Goal: Task Accomplishment & Management: Use online tool/utility

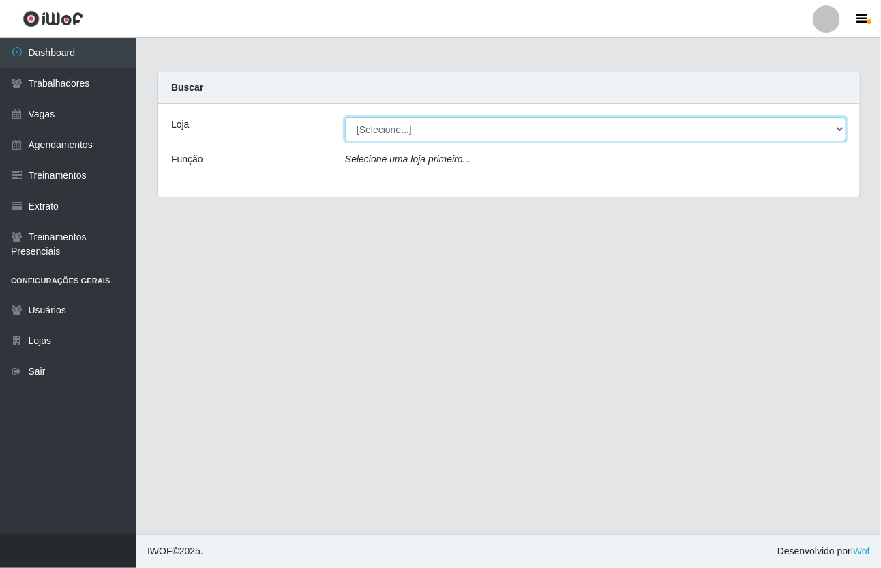
click at [441, 137] on select "[Selecione...] [GEOGRAPHIC_DATA]" at bounding box center [595, 129] width 501 height 24
select select "65"
click at [345, 117] on select "[Selecione...] [GEOGRAPHIC_DATA]" at bounding box center [595, 129] width 501 height 24
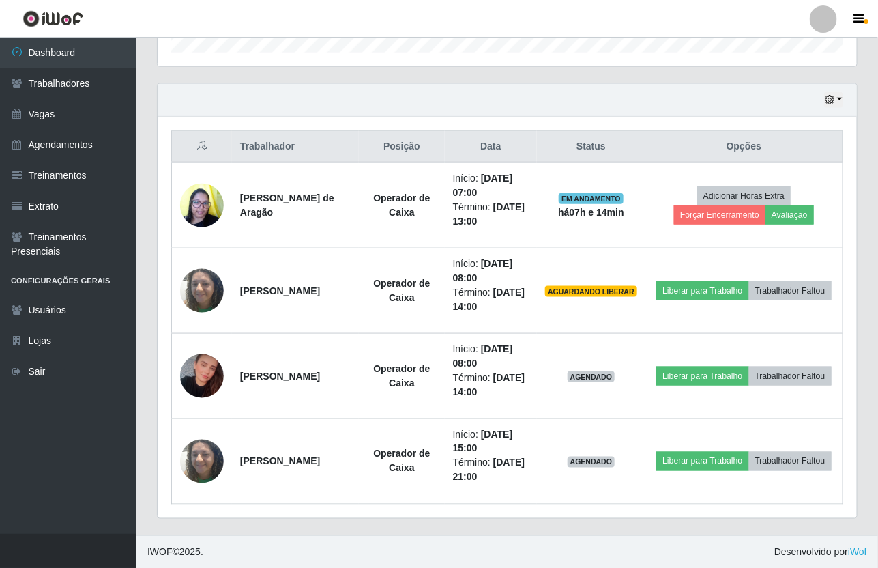
scroll to position [438, 0]
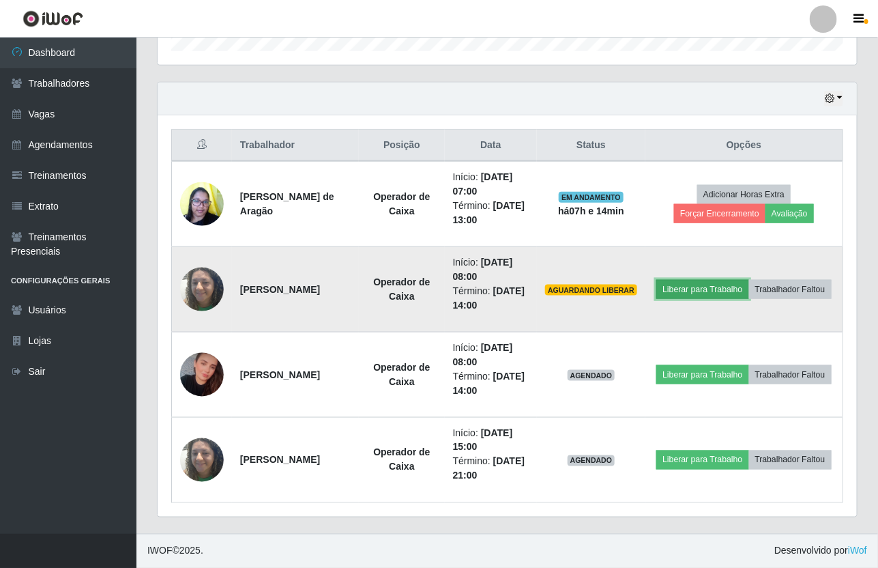
click at [697, 288] on button "Liberar para Trabalho" at bounding box center [702, 289] width 92 height 19
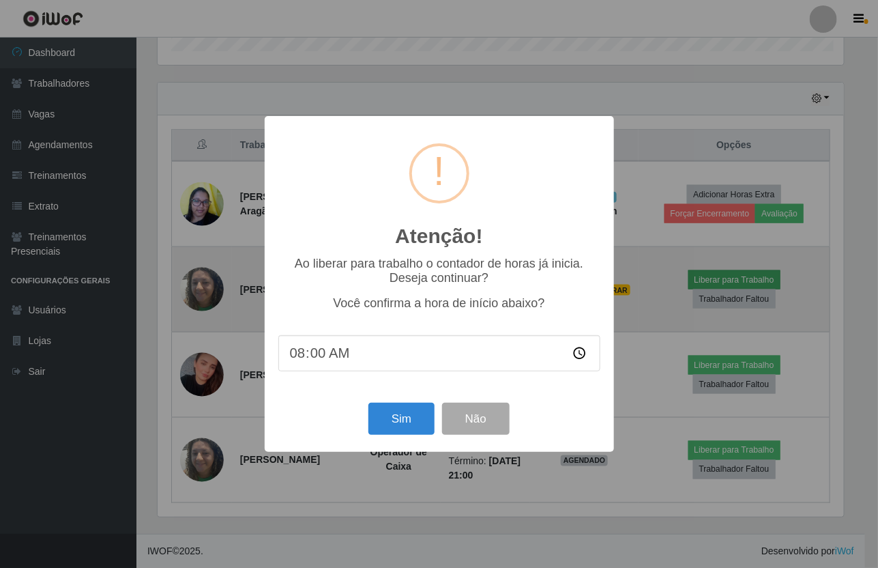
scroll to position [284, 690]
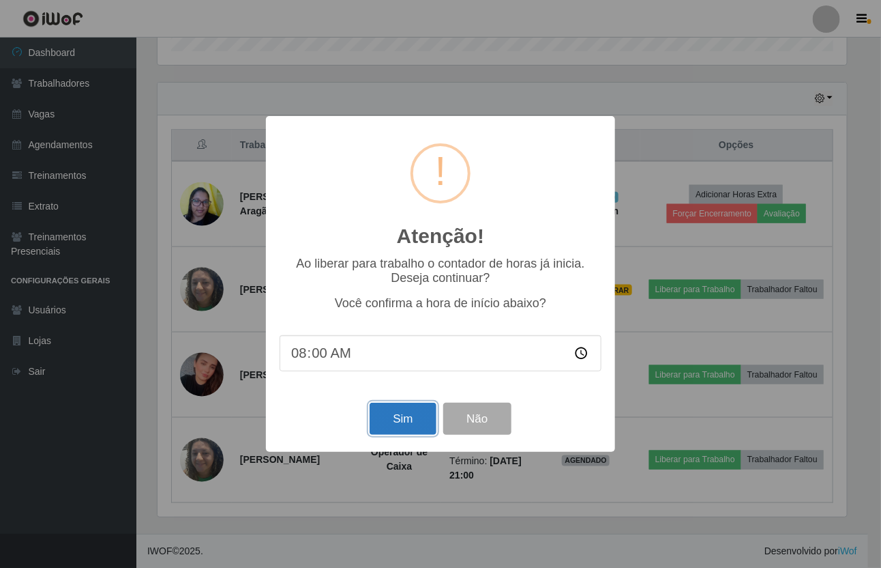
click at [420, 432] on button "Sim" at bounding box center [403, 418] width 66 height 32
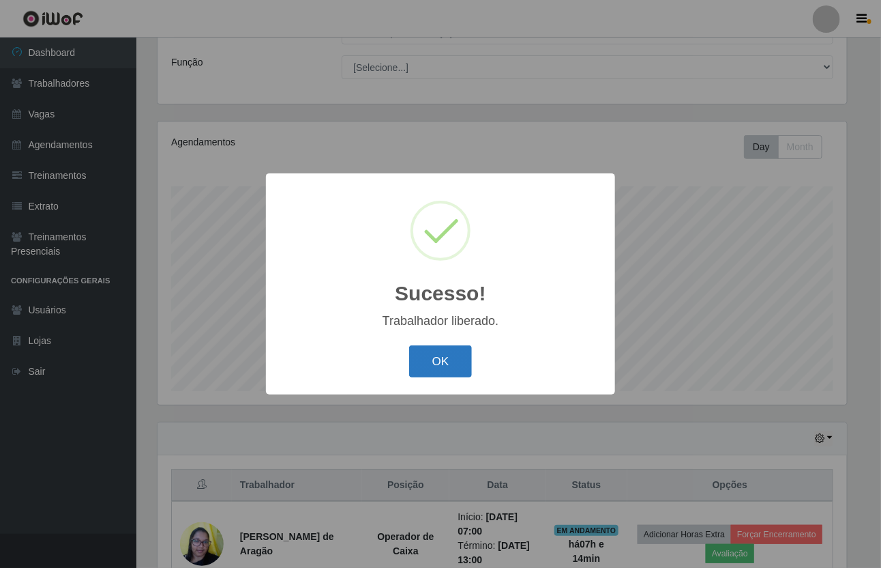
click at [424, 365] on button "OK" at bounding box center [440, 361] width 63 height 32
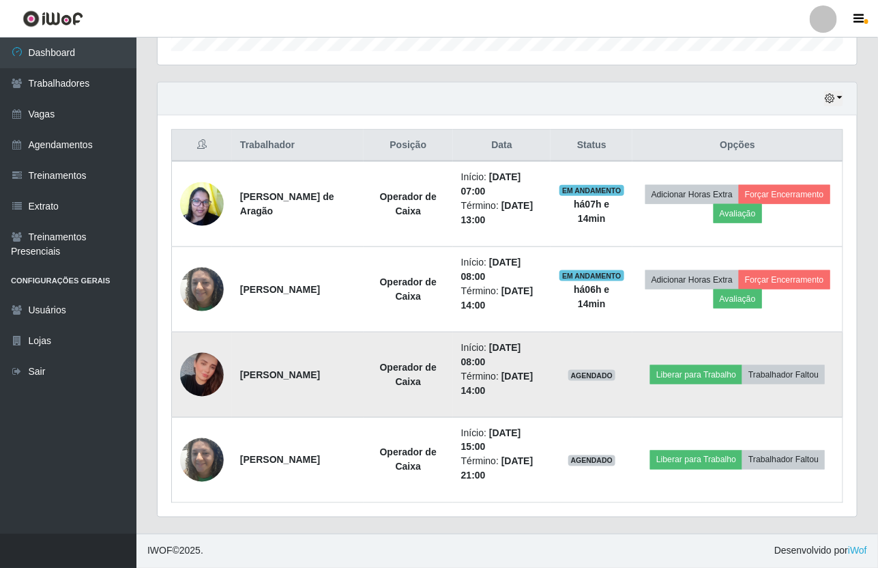
scroll to position [438, 0]
click at [686, 377] on button "Liberar para Trabalho" at bounding box center [696, 374] width 92 height 19
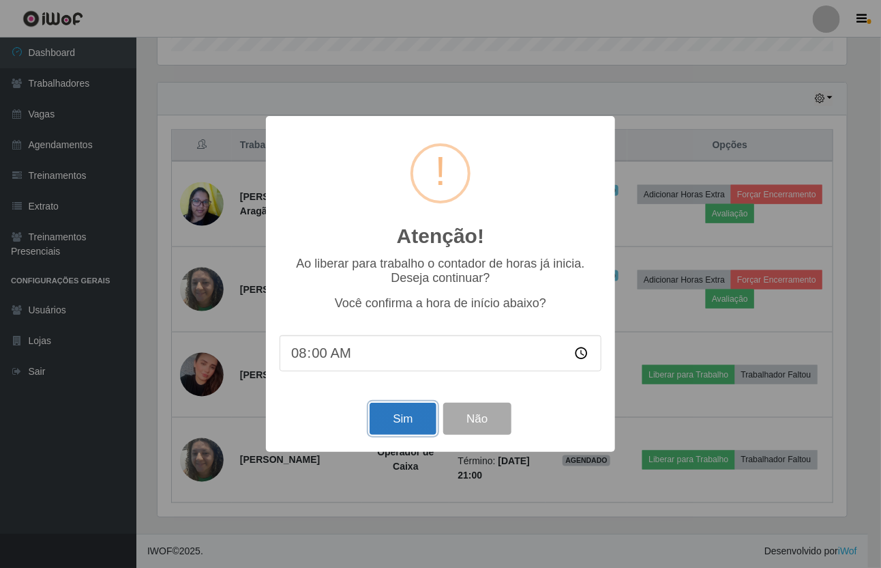
click at [396, 426] on button "Sim" at bounding box center [403, 418] width 66 height 32
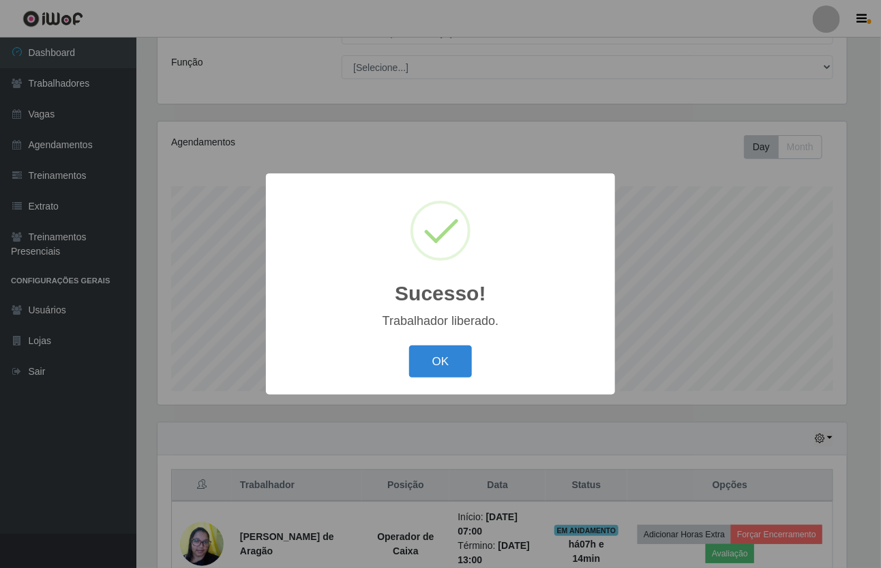
click at [451, 344] on div "OK Cancel" at bounding box center [441, 361] width 322 height 39
click at [435, 367] on button "OK" at bounding box center [440, 361] width 63 height 32
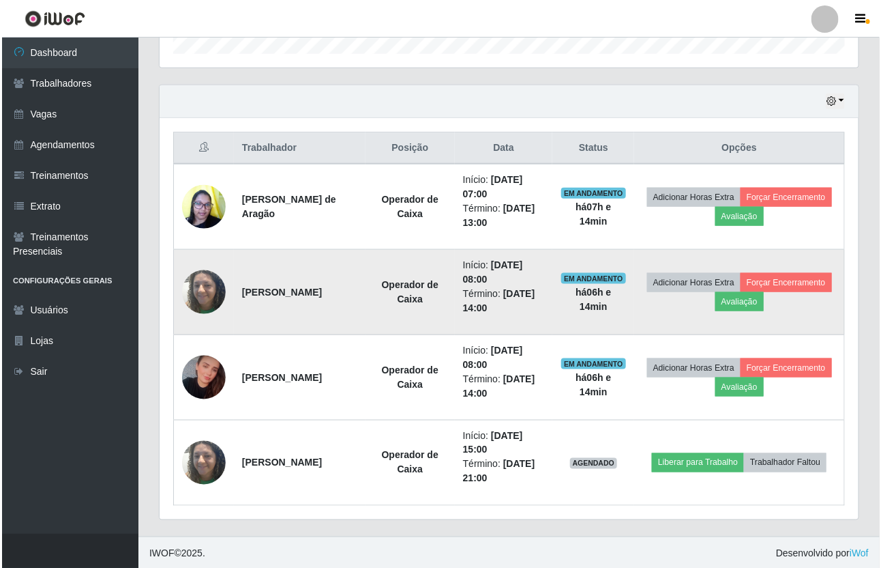
scroll to position [438, 0]
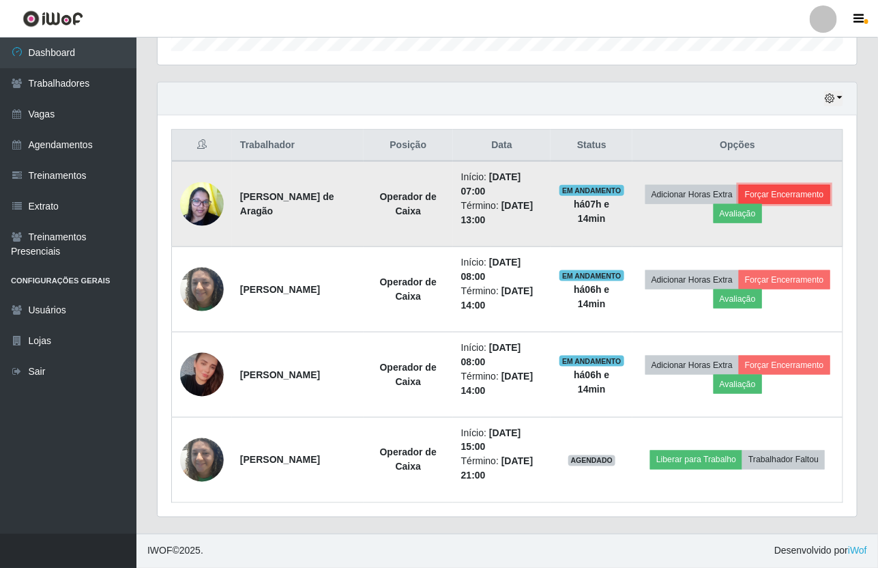
click at [739, 204] on button "Forçar Encerramento" at bounding box center [784, 194] width 91 height 19
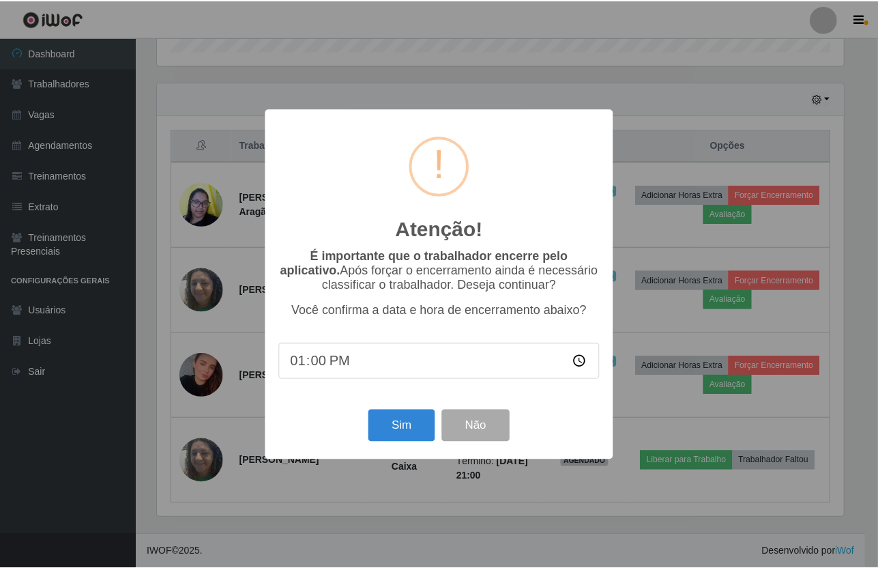
scroll to position [284, 690]
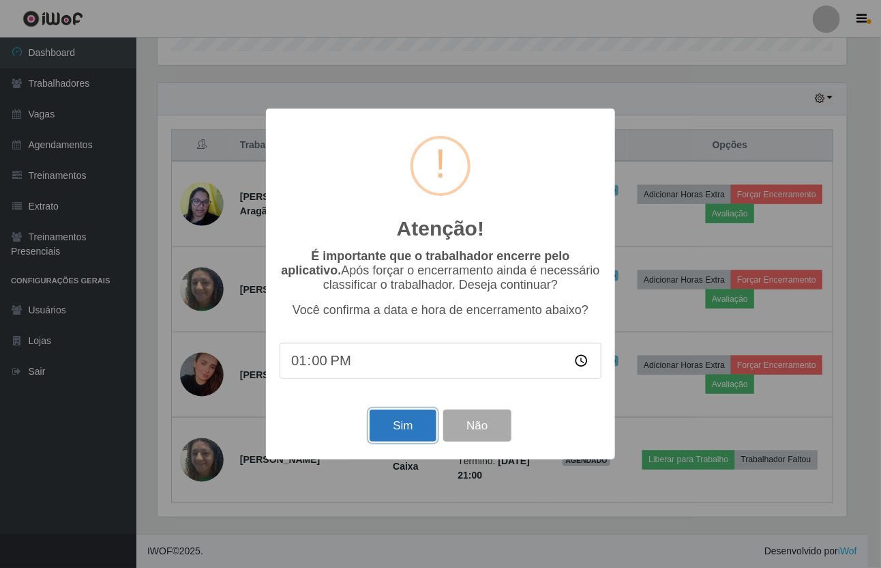
click at [411, 441] on button "Sim" at bounding box center [403, 425] width 66 height 32
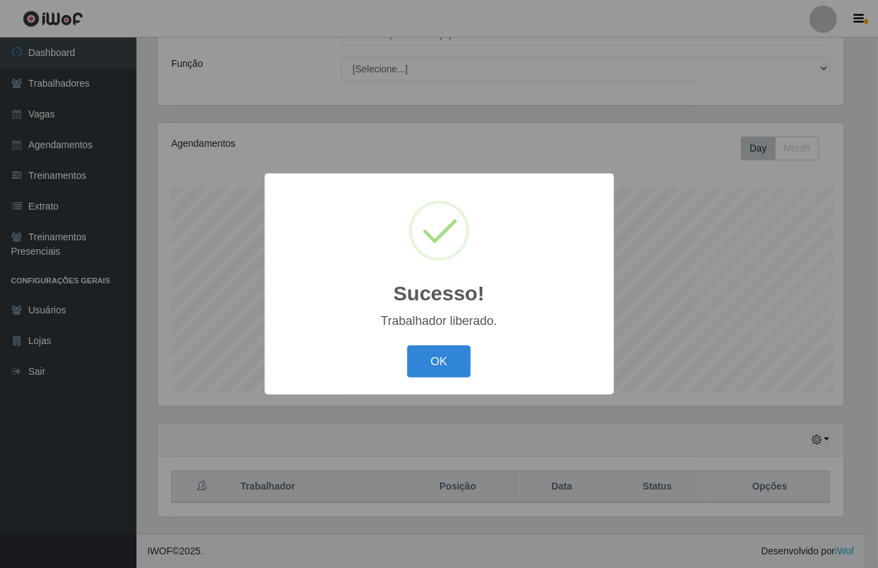
scroll to position [0, 0]
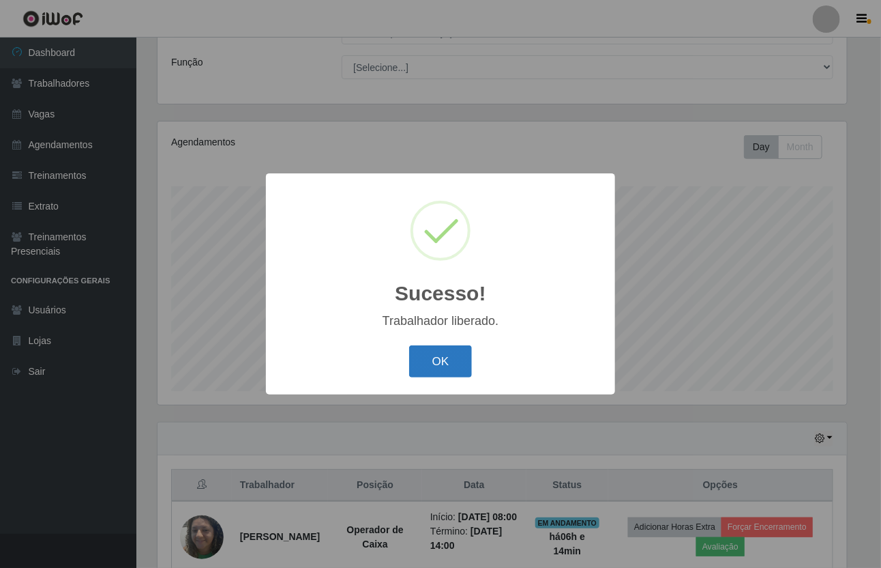
click at [450, 360] on button "OK" at bounding box center [440, 361] width 63 height 32
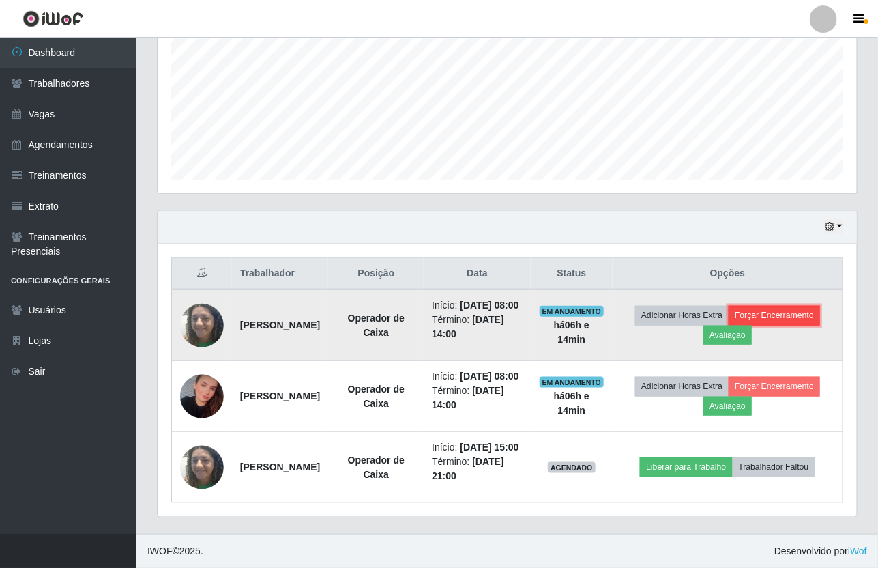
click at [774, 306] on button "Forçar Encerramento" at bounding box center [774, 315] width 91 height 19
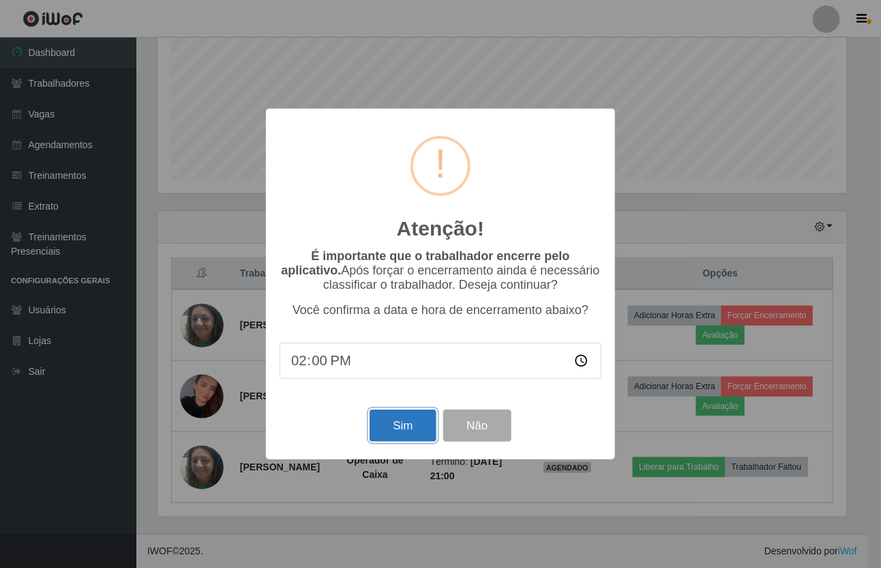
click at [413, 441] on button "Sim" at bounding box center [403, 425] width 66 height 32
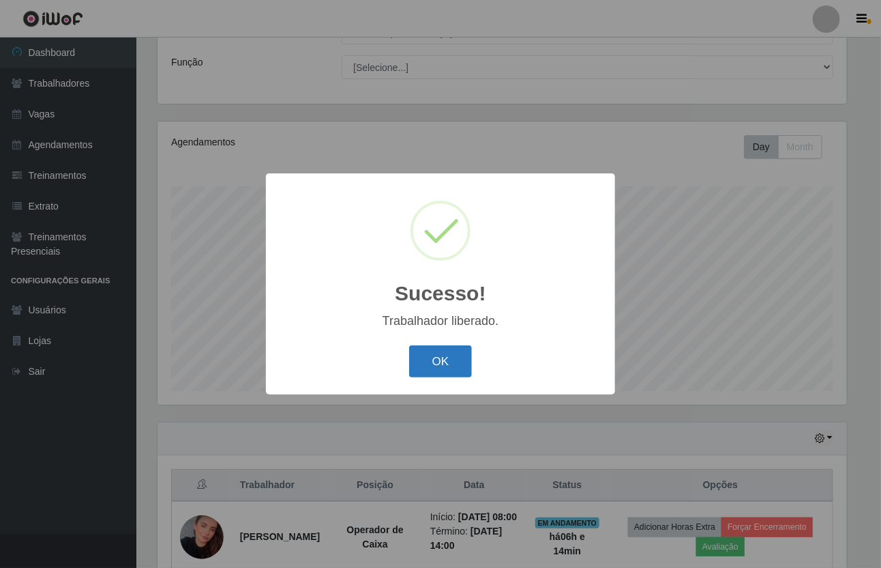
click at [426, 368] on button "OK" at bounding box center [440, 361] width 63 height 32
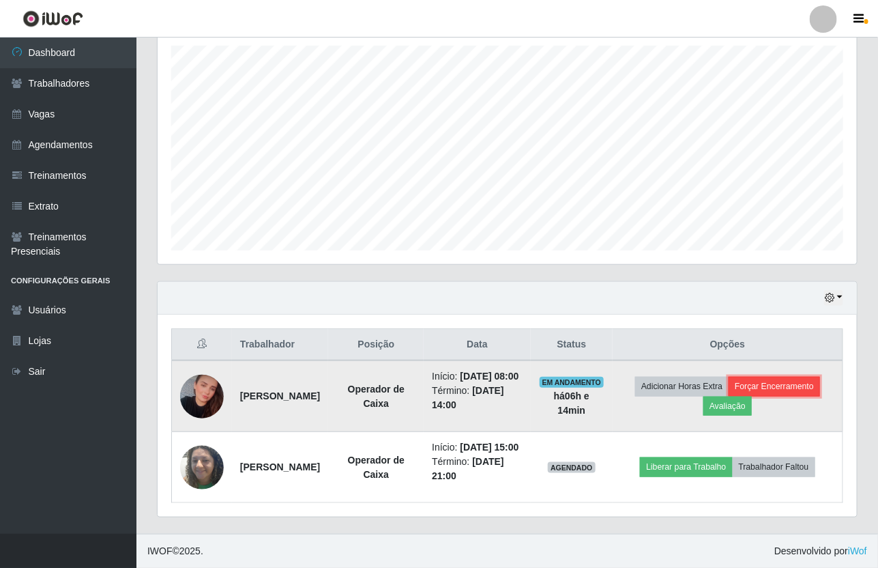
click at [776, 377] on button "Forçar Encerramento" at bounding box center [774, 386] width 91 height 19
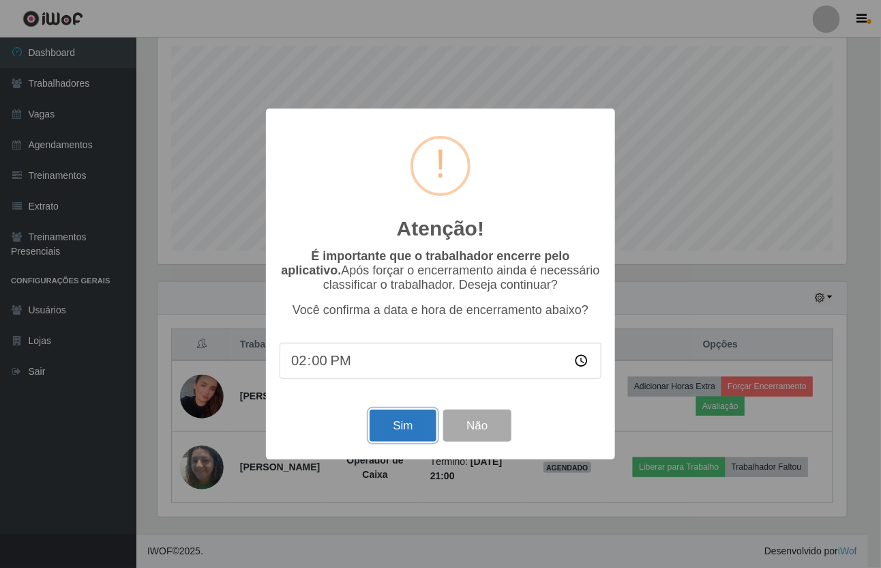
click at [389, 439] on button "Sim" at bounding box center [403, 425] width 66 height 32
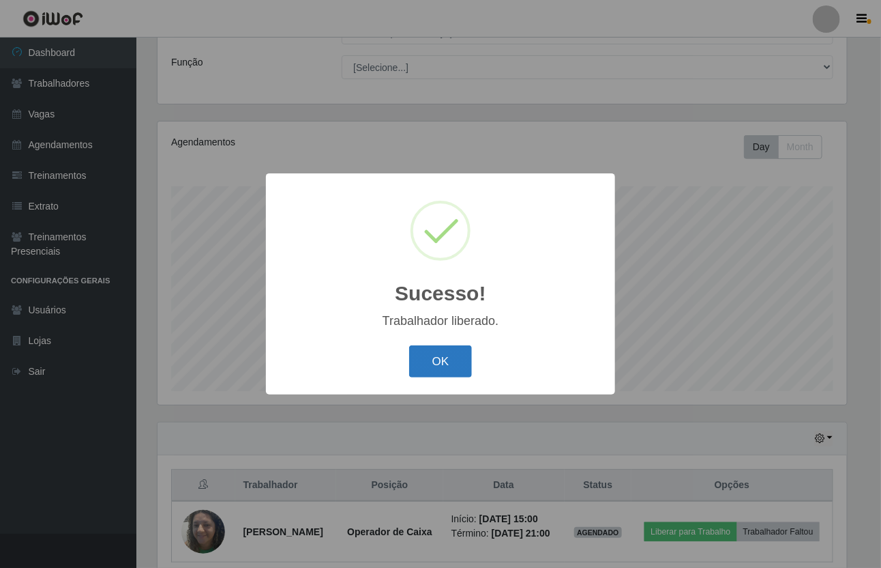
click at [437, 372] on button "OK" at bounding box center [440, 361] width 63 height 32
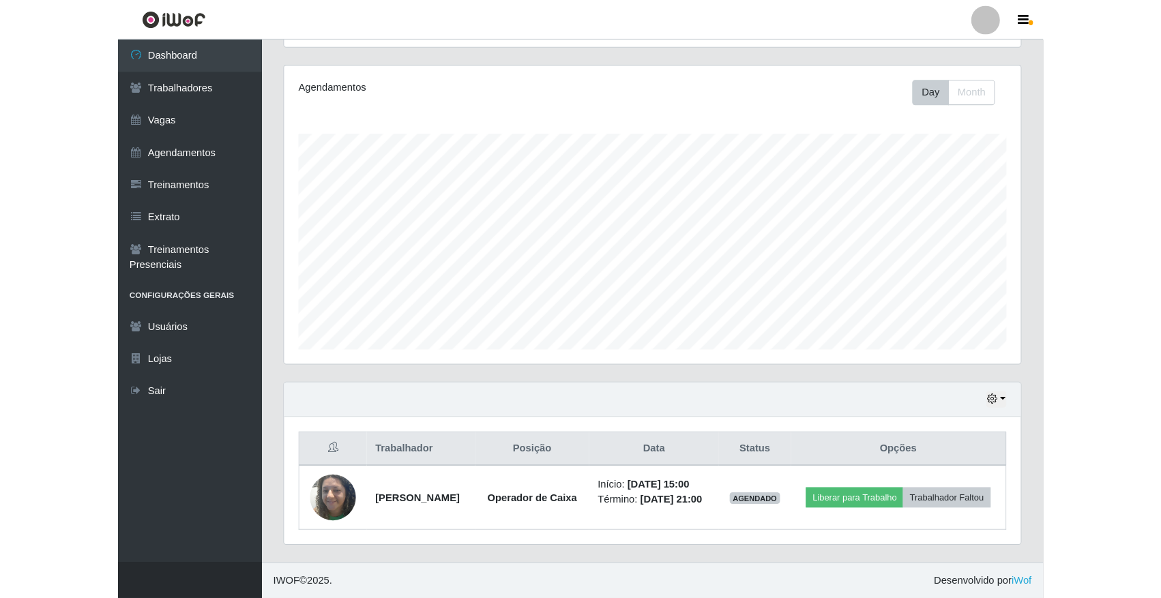
scroll to position [284, 982]
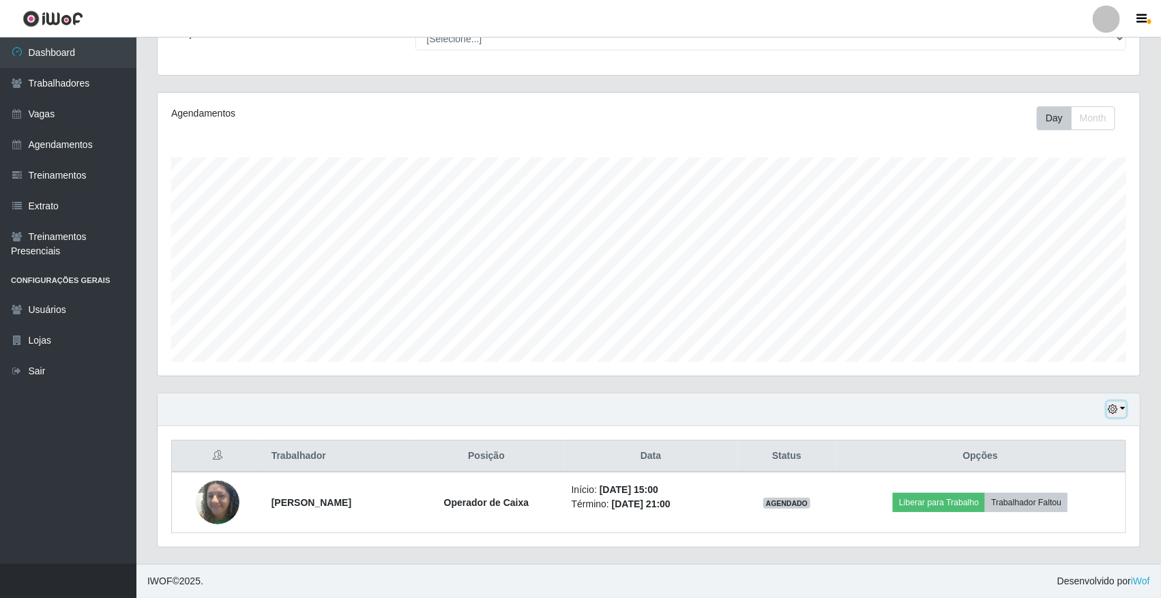
click at [881, 411] on icon "button" at bounding box center [1113, 410] width 10 height 10
click at [881, 297] on button "1 dia" at bounding box center [1071, 301] width 108 height 29
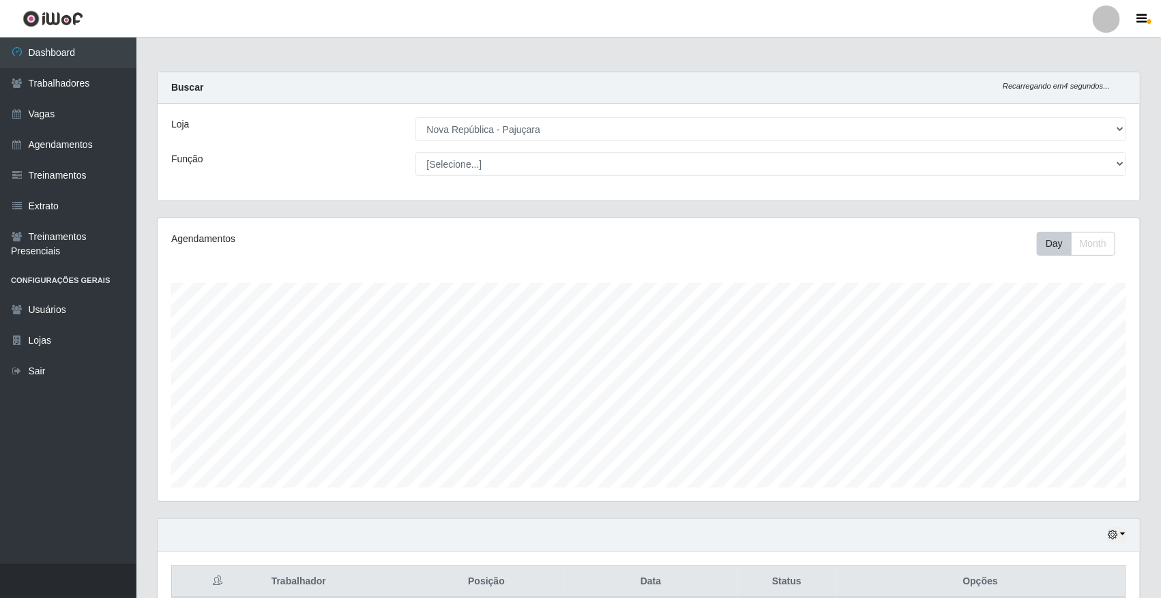
scroll to position [127, 0]
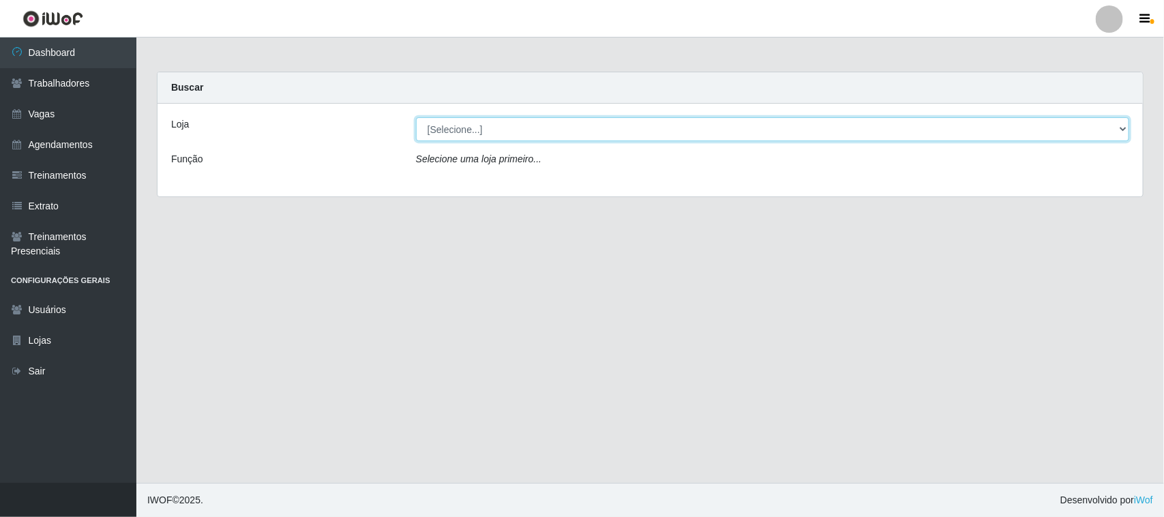
click at [1115, 130] on select "[Selecione...] [GEOGRAPHIC_DATA]" at bounding box center [773, 129] width 714 height 24
select select "65"
click at [416, 117] on select "[Selecione...] [GEOGRAPHIC_DATA]" at bounding box center [773, 129] width 714 height 24
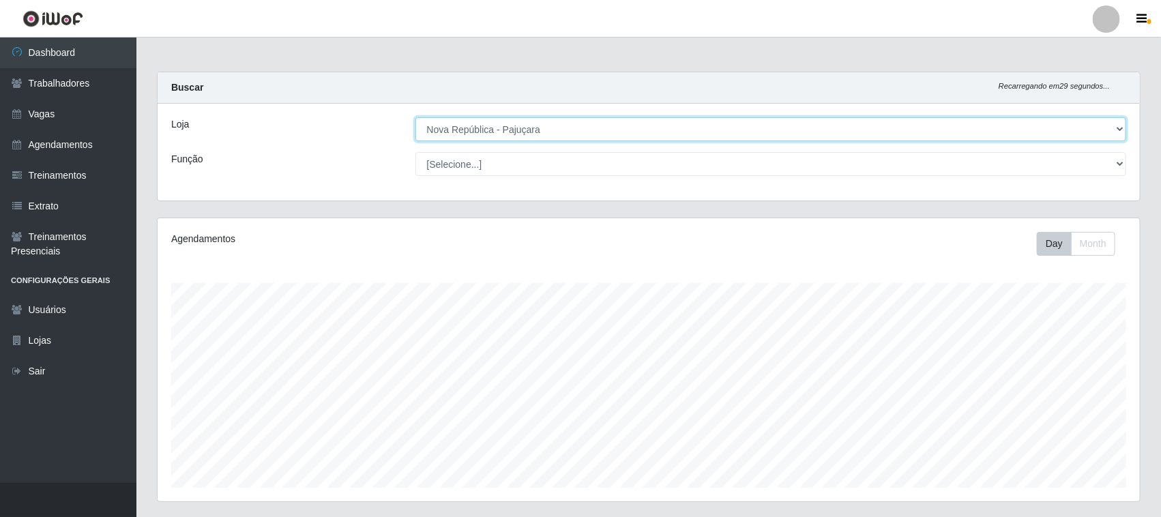
scroll to position [284, 982]
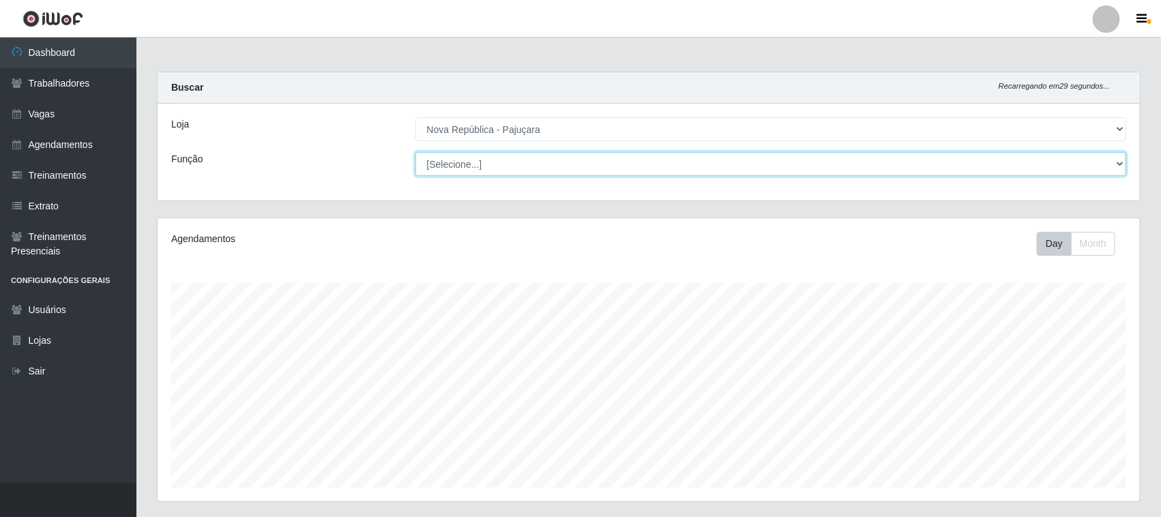
click at [1119, 165] on select "[Selecione...] Balconista Operador de Caixa Repositor" at bounding box center [770, 164] width 711 height 24
select select "22"
click at [415, 152] on select "[Selecione...] Balconista Operador de Caixa Repositor" at bounding box center [770, 164] width 711 height 24
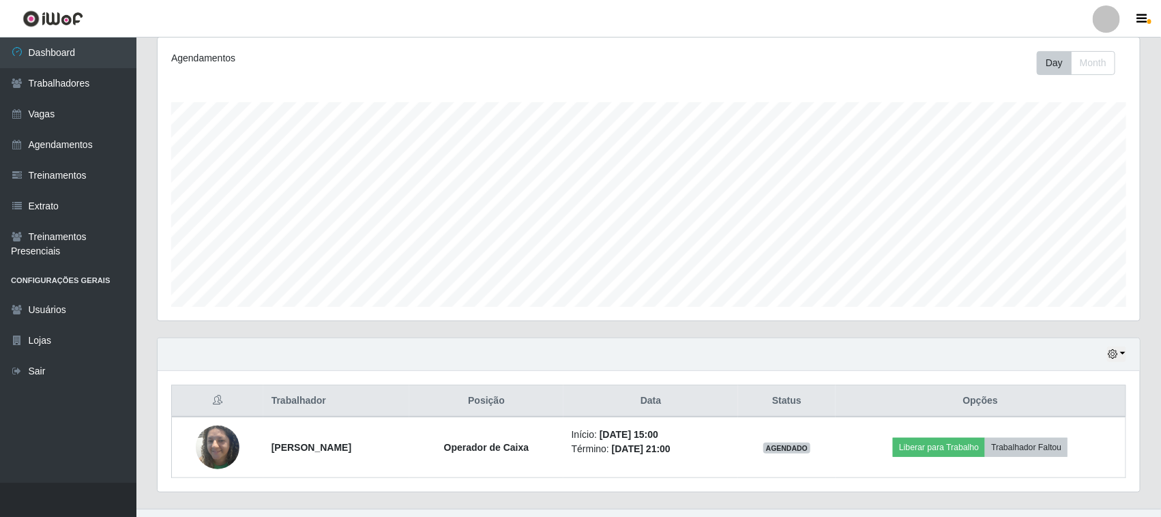
scroll to position [208, 0]
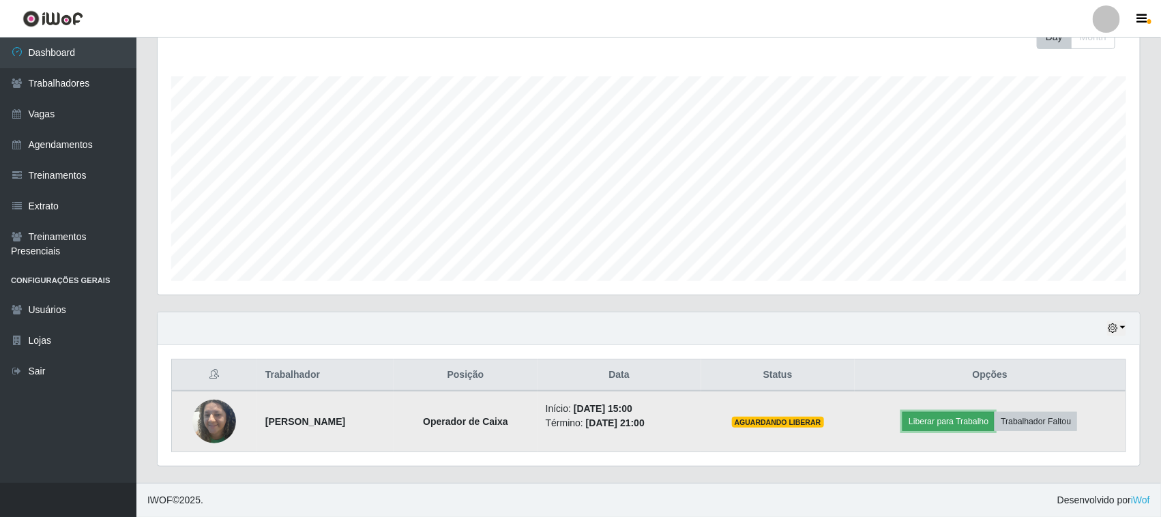
click at [940, 416] on button "Liberar para Trabalho" at bounding box center [949, 421] width 92 height 19
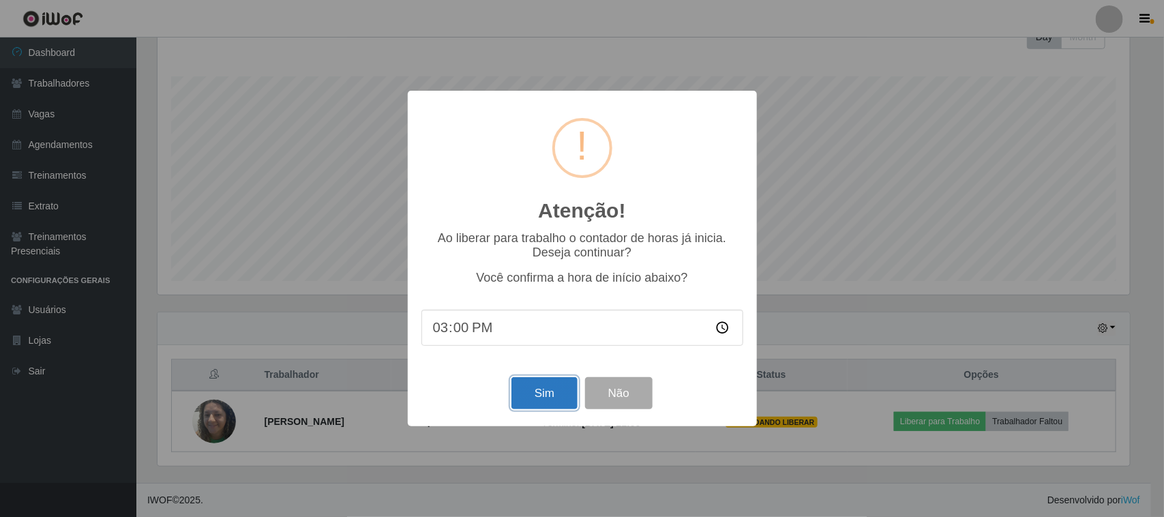
click at [529, 390] on button "Sim" at bounding box center [545, 393] width 66 height 32
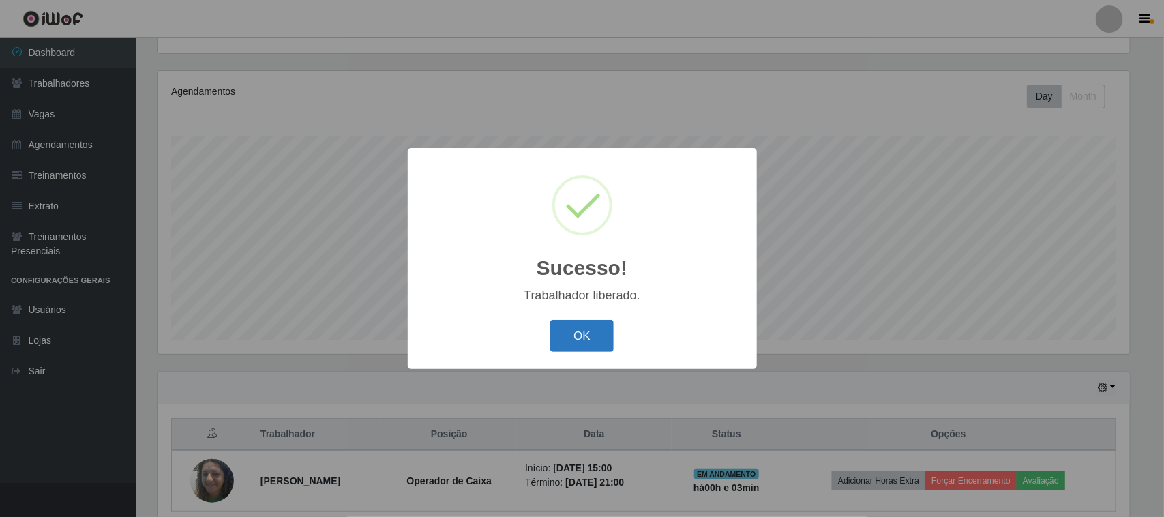
click at [591, 328] on button "OK" at bounding box center [582, 336] width 63 height 32
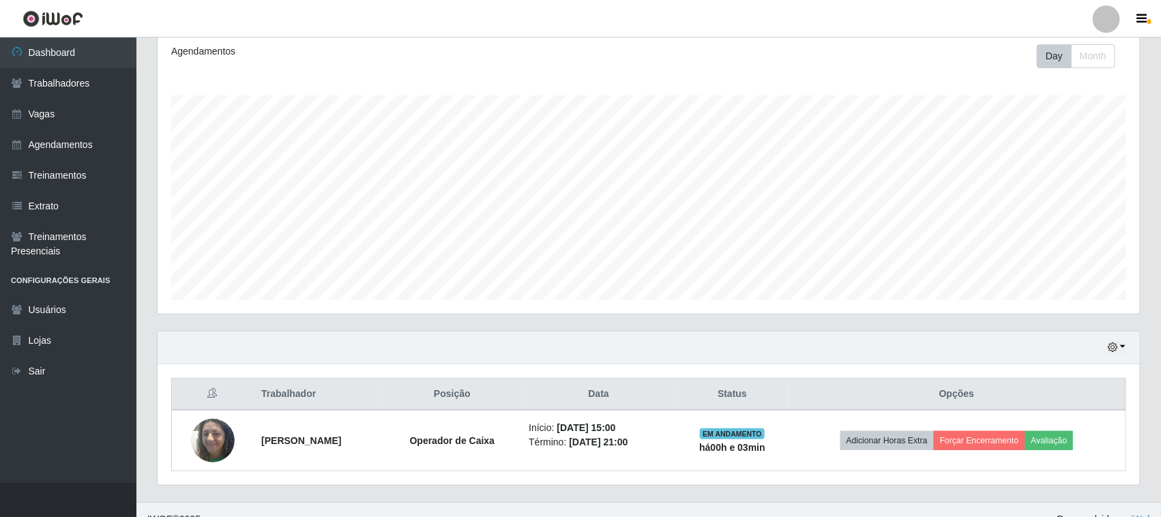
scroll to position [208, 0]
